Goal: Use online tool/utility: Utilize a website feature to perform a specific function

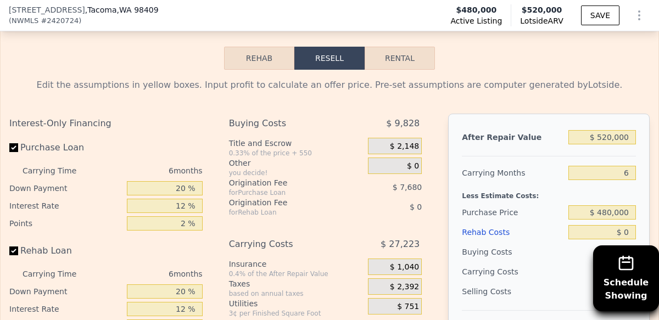
scroll to position [1708, 0]
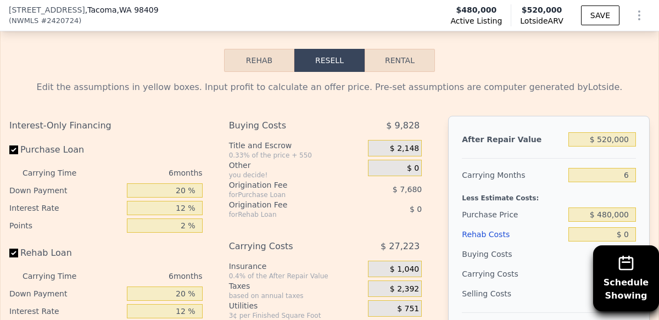
click at [267, 64] on button "Rehab" at bounding box center [259, 60] width 70 height 23
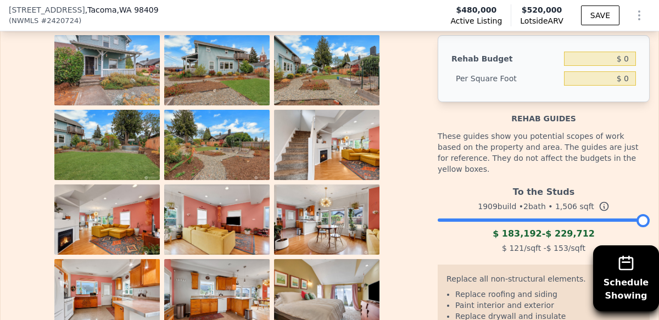
scroll to position [1796, 0]
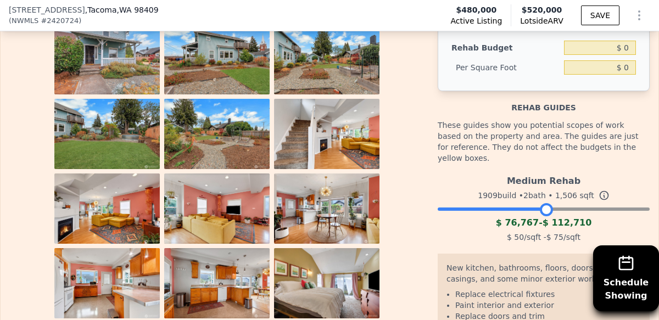
drag, startPoint x: 642, startPoint y: 198, endPoint x: 547, endPoint y: 192, distance: 94.7
click at [546, 203] on div at bounding box center [546, 209] width 13 height 13
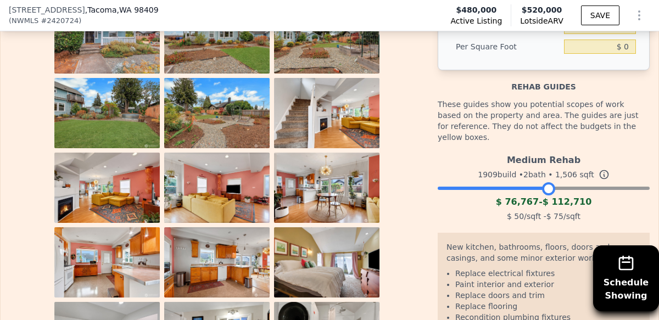
scroll to position [1824, 0]
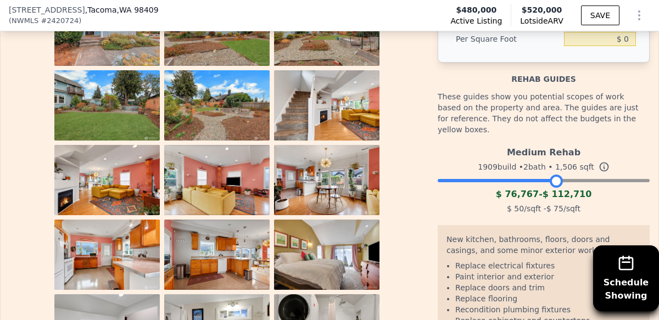
drag, startPoint x: 551, startPoint y: 172, endPoint x: 558, endPoint y: 173, distance: 7.7
click at [558, 175] on div at bounding box center [556, 181] width 13 height 13
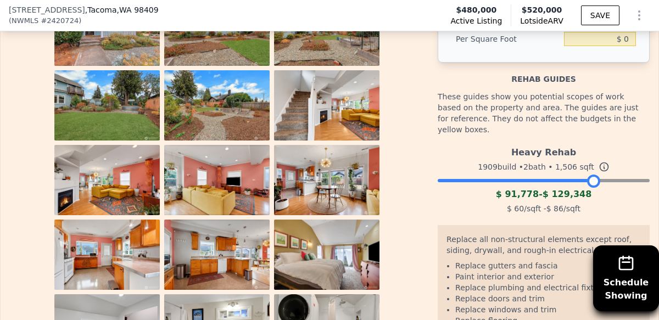
drag, startPoint x: 559, startPoint y: 175, endPoint x: 598, endPoint y: 171, distance: 38.7
click at [598, 175] on div at bounding box center [593, 181] width 13 height 13
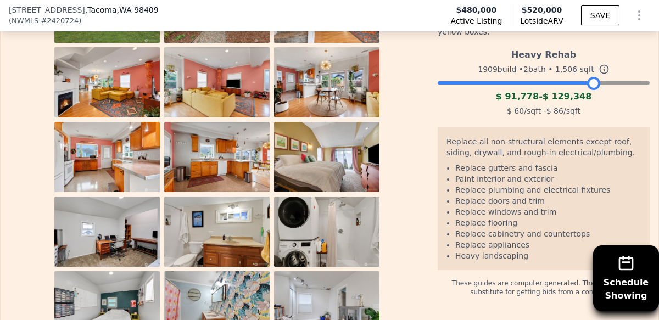
scroll to position [1923, 0]
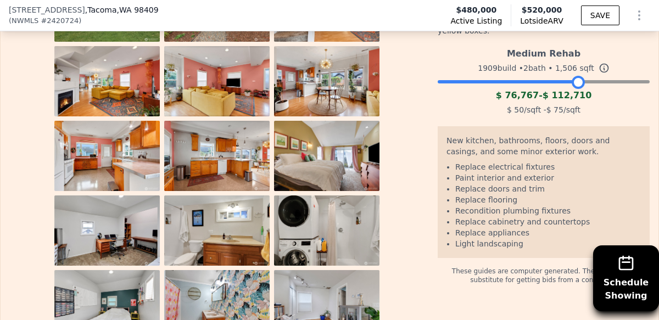
drag, startPoint x: 595, startPoint y: 71, endPoint x: 581, endPoint y: 71, distance: 13.7
click at [581, 76] on div at bounding box center [578, 82] width 13 height 13
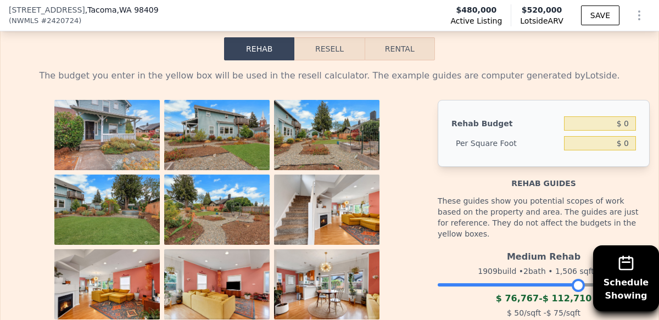
scroll to position [1725, 0]
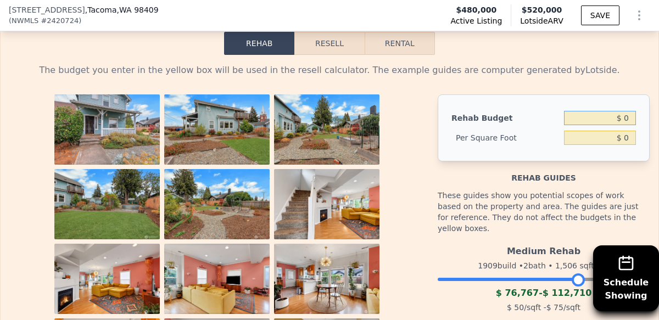
click at [628, 119] on input "$ 0" at bounding box center [600, 118] width 72 height 14
type input "$ 0"
type input "$ 75,000"
type input "$ 49.80"
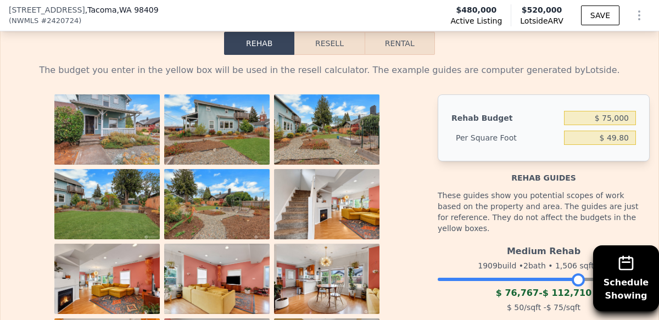
click at [340, 45] on button "Resell" at bounding box center [330, 43] width 70 height 23
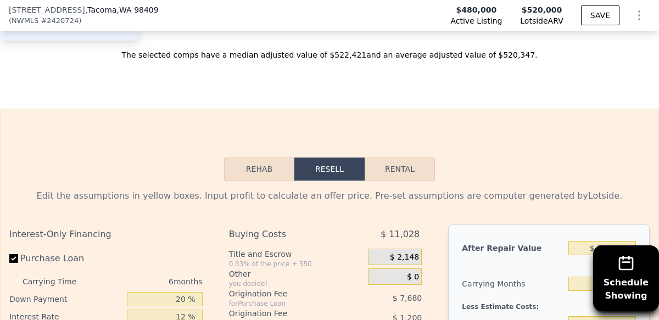
scroll to position [1596, 0]
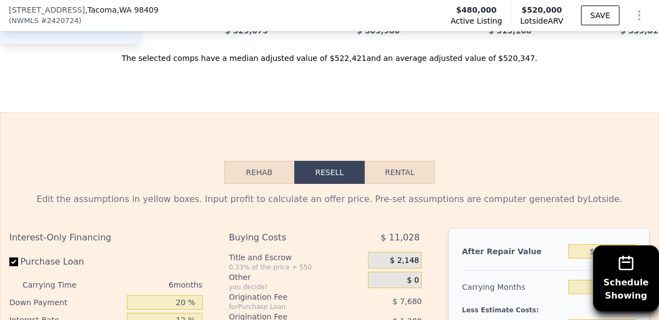
click at [405, 175] on button "Rental" at bounding box center [400, 172] width 70 height 23
select select "30"
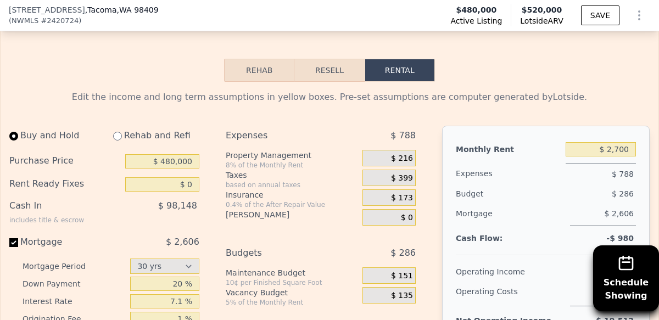
scroll to position [1709, 0]
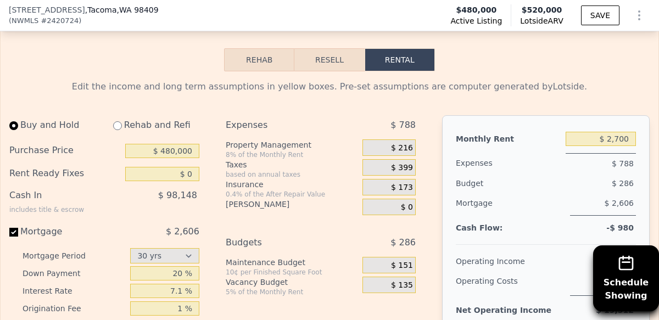
click at [404, 147] on span "$ 216" at bounding box center [402, 148] width 22 height 10
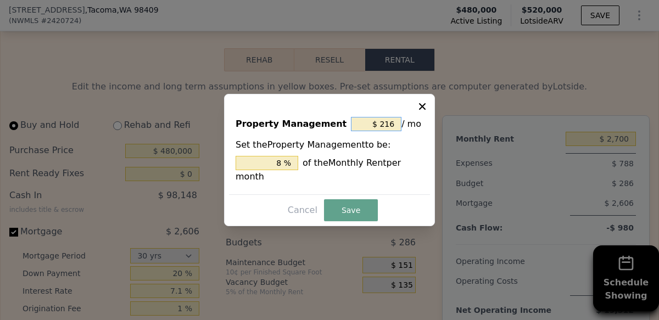
drag, startPoint x: 395, startPoint y: 124, endPoint x: 364, endPoint y: 123, distance: 30.2
click at [364, 123] on input "$ 216" at bounding box center [376, 124] width 51 height 14
drag, startPoint x: 295, startPoint y: 163, endPoint x: 274, endPoint y: 163, distance: 21.4
click at [274, 163] on input "8 %" at bounding box center [267, 163] width 63 height 14
click at [360, 214] on button "Save" at bounding box center [351, 210] width 54 height 22
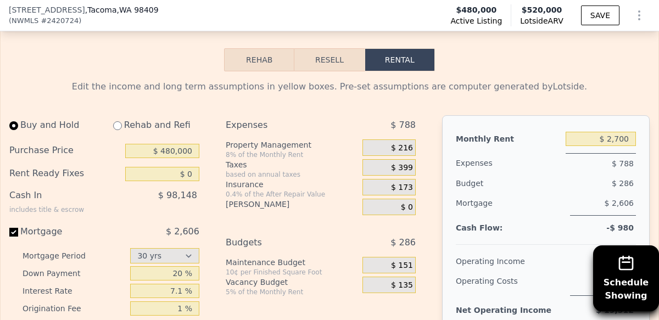
click at [401, 147] on span "$ 216" at bounding box center [402, 148] width 22 height 10
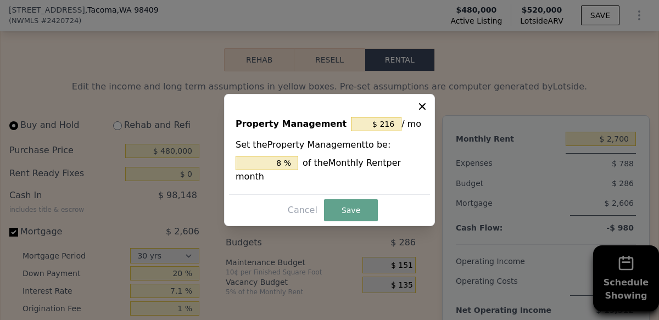
click at [425, 106] on icon at bounding box center [422, 106] width 11 height 11
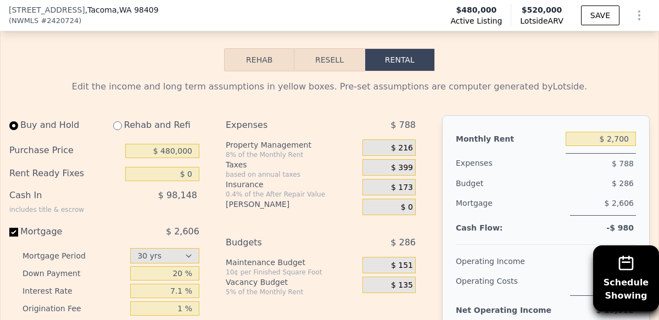
scroll to position [1724, 0]
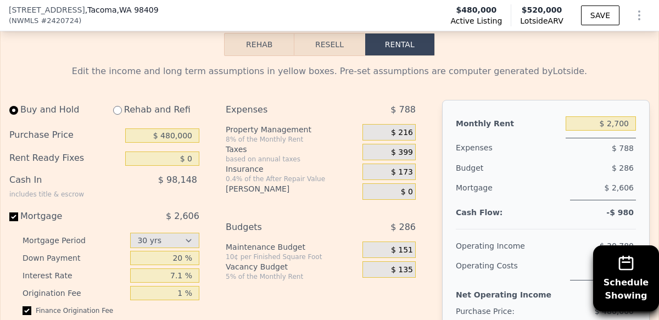
click at [404, 130] on span "$ 216" at bounding box center [402, 133] width 22 height 10
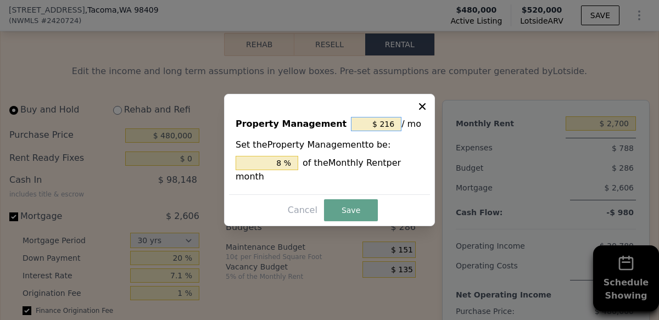
click at [388, 120] on input "$ 216" at bounding box center [376, 124] width 51 height 14
click at [396, 125] on input "$ 216" at bounding box center [376, 124] width 51 height 14
type input "$ 21"
type input "0.778 %"
type input "$ 2"
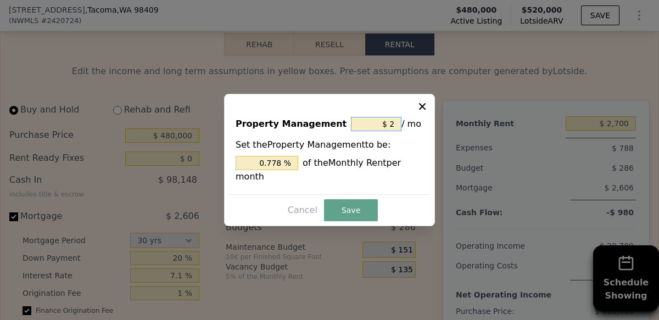
type input "0.074 %"
type input "$ 0"
type input "0 %"
type input "$ 0"
click at [361, 207] on button "Save" at bounding box center [351, 210] width 54 height 22
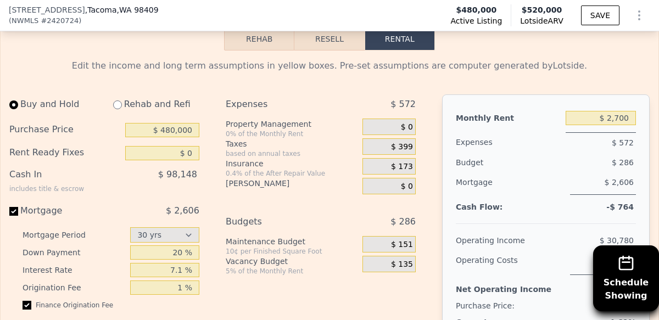
scroll to position [1732, 0]
